Goal: Navigation & Orientation: Find specific page/section

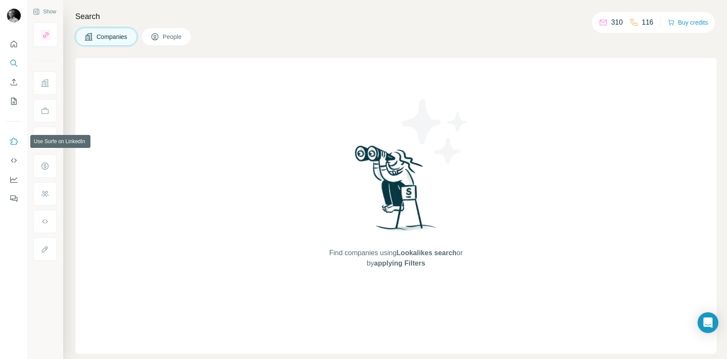
click at [15, 141] on icon "Use Surfe on LinkedIn" at bounding box center [14, 141] width 9 height 9
click at [11, 104] on icon "My lists" at bounding box center [14, 101] width 6 height 7
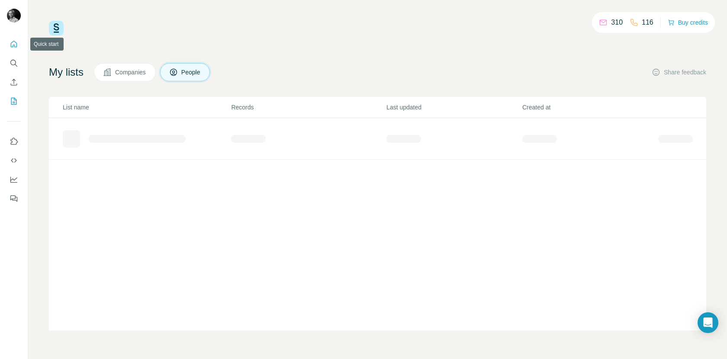
click at [17, 47] on icon "Quick start" at bounding box center [14, 44] width 9 height 9
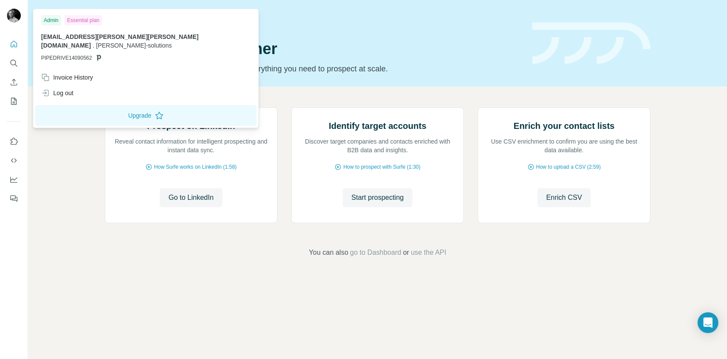
click at [12, 26] on div at bounding box center [15, 17] width 25 height 29
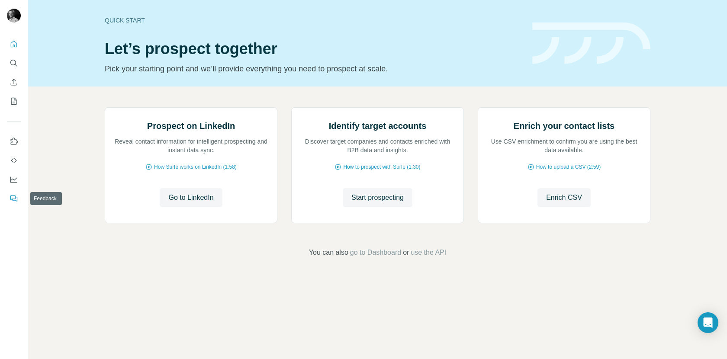
click at [12, 199] on icon "Feedback" at bounding box center [14, 198] width 9 height 9
click at [9, 181] on button "Dashboard" at bounding box center [14, 180] width 14 height 16
click at [13, 144] on icon "Use Surfe on LinkedIn" at bounding box center [14, 141] width 7 height 7
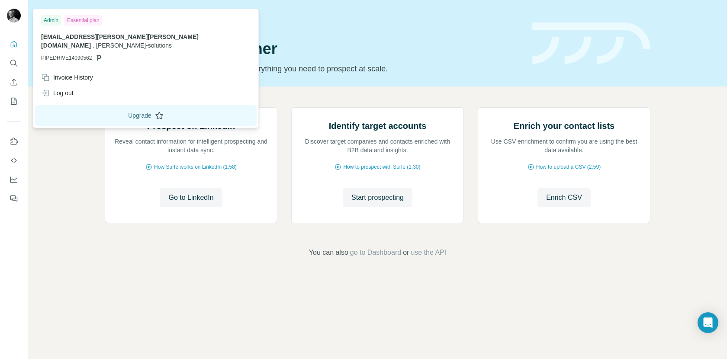
click at [119, 110] on button "Upgrade" at bounding box center [146, 115] width 222 height 21
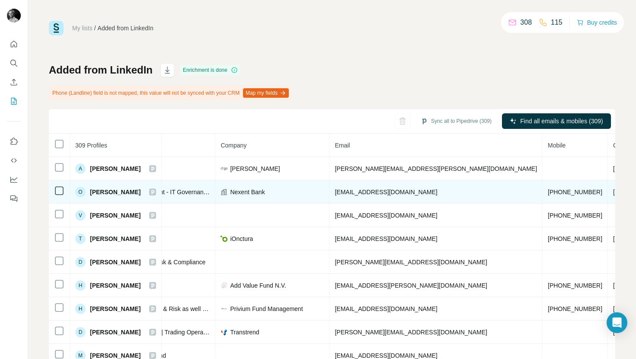
scroll to position [0, 221]
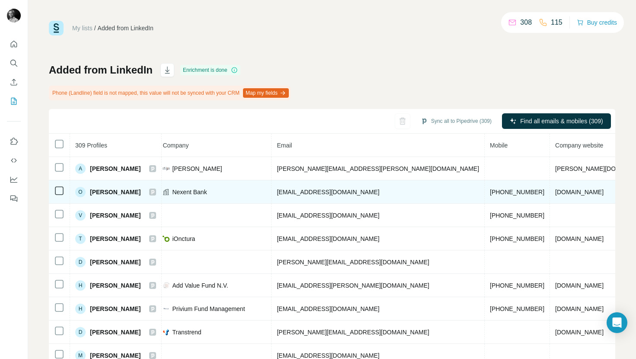
click at [490, 192] on span "[PHONE_NUMBER]" at bounding box center [517, 192] width 55 height 7
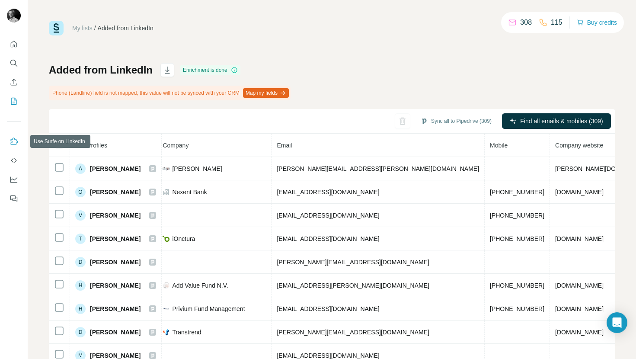
click at [13, 145] on icon "Use Surfe on LinkedIn" at bounding box center [14, 141] width 9 height 9
click at [16, 142] on icon "Use Surfe on LinkedIn" at bounding box center [14, 141] width 9 height 9
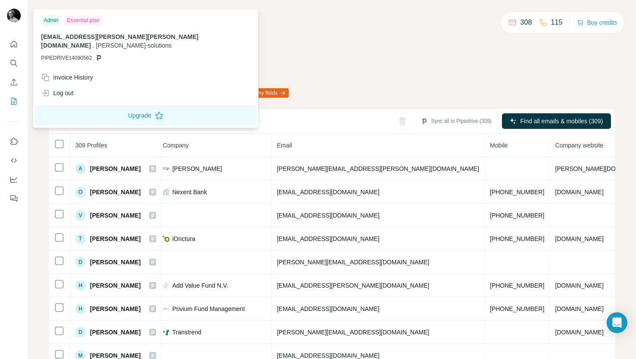
click at [11, 24] on div at bounding box center [14, 17] width 14 height 16
click at [13, 178] on icon "Dashboard" at bounding box center [14, 179] width 9 height 9
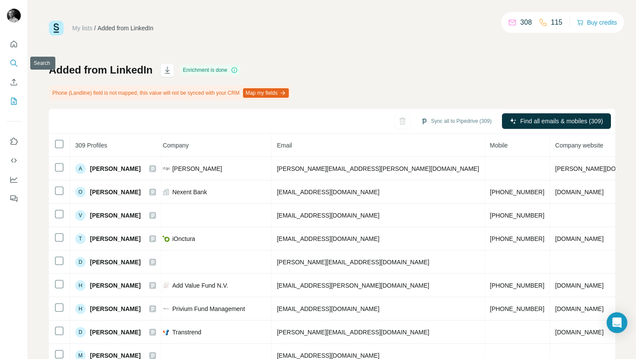
click at [17, 63] on icon "Search" at bounding box center [14, 63] width 9 height 9
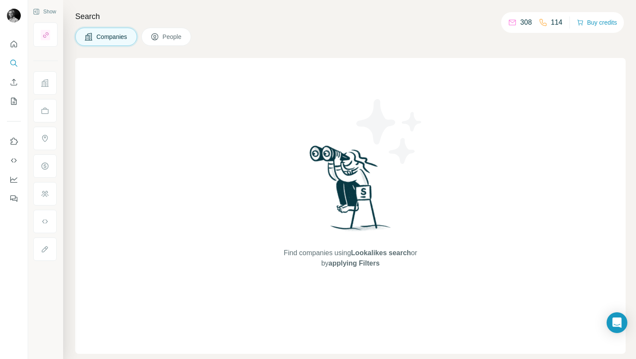
click at [264, 89] on div "Find companies using Lookalikes search or by applying Filters" at bounding box center [350, 206] width 551 height 296
click at [18, 177] on button "Dashboard" at bounding box center [14, 180] width 14 height 16
